Goal: Browse casually: Explore the website without a specific task or goal

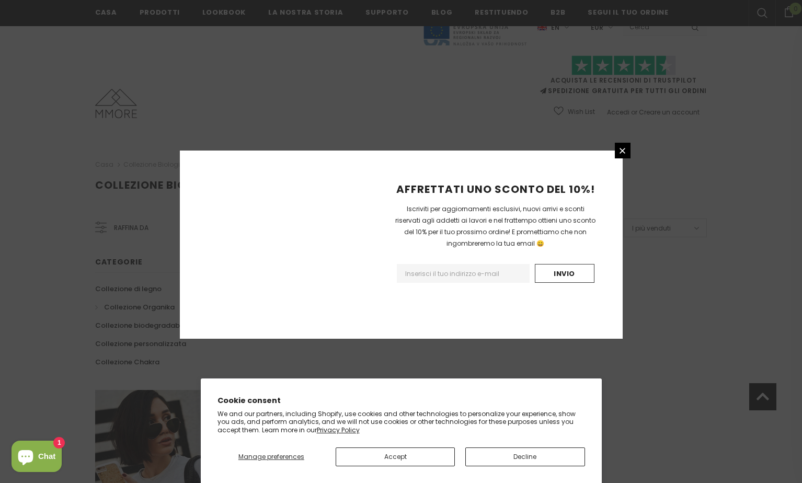
scroll to position [589, 0]
